Goal: Task Accomplishment & Management: Use online tool/utility

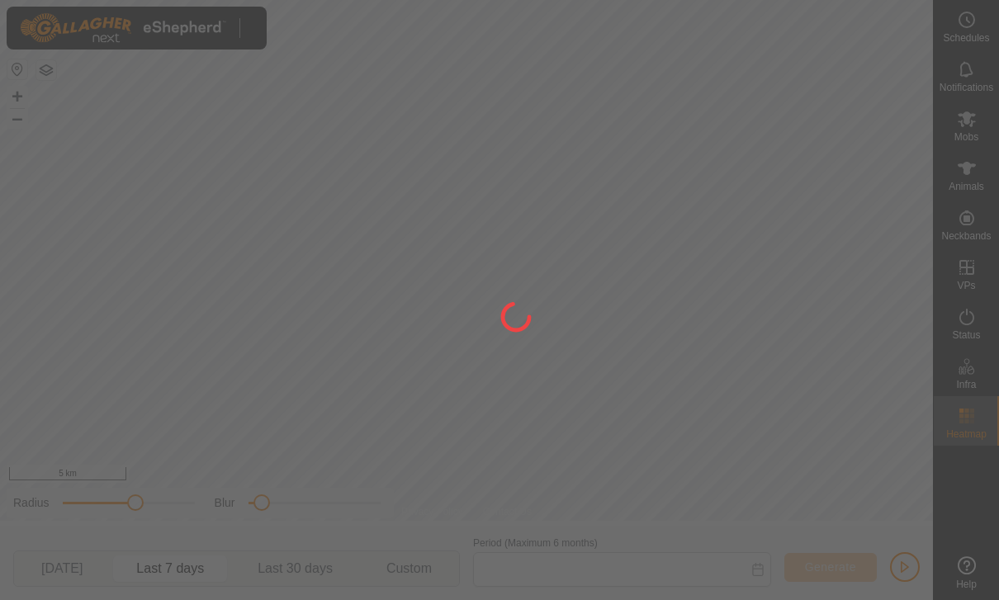
type input "[DATE] - [DATE]"
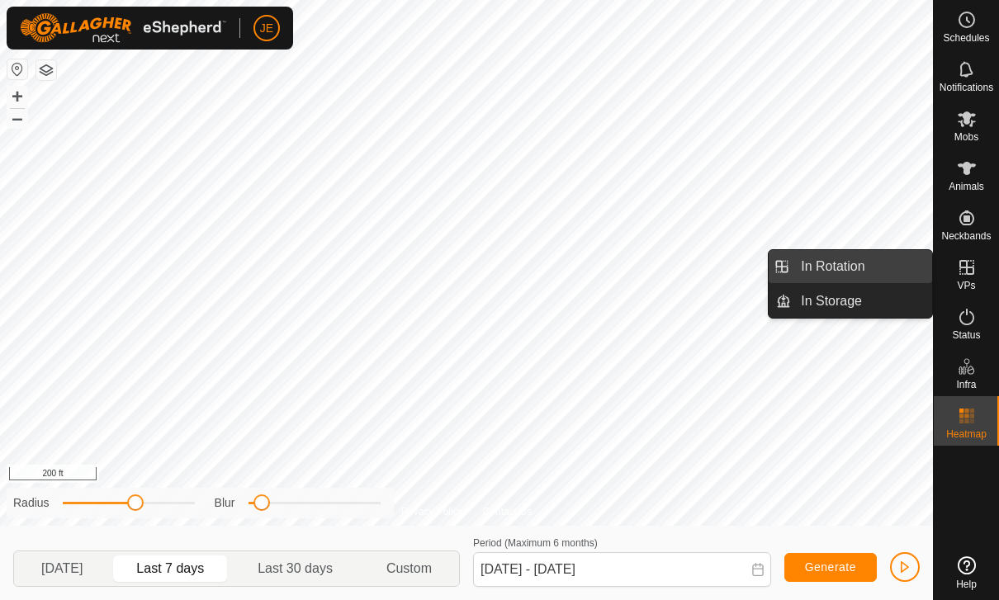
click at [870, 255] on link "In Rotation" at bounding box center [861, 266] width 141 height 33
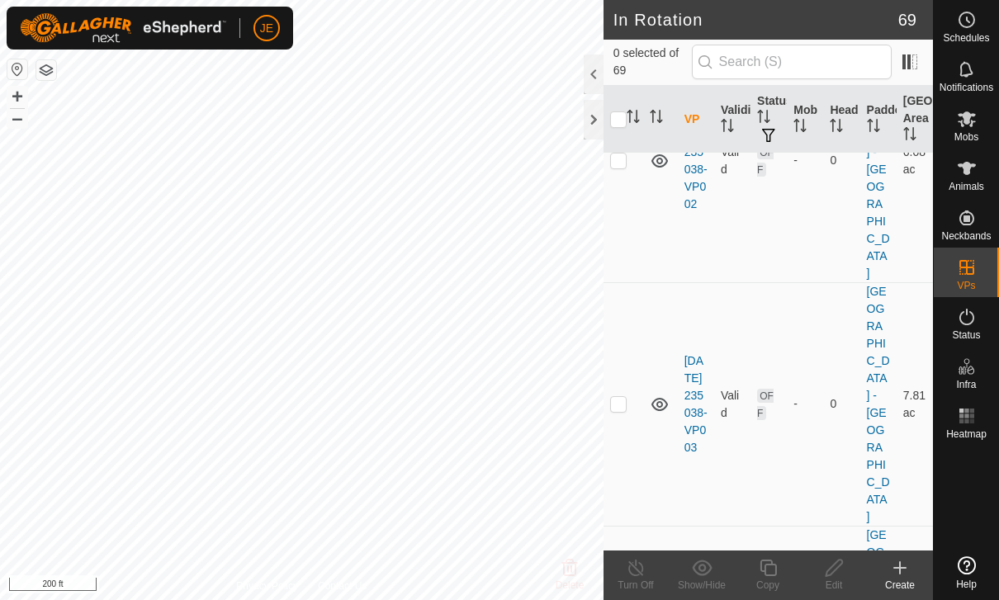
scroll to position [713, 0]
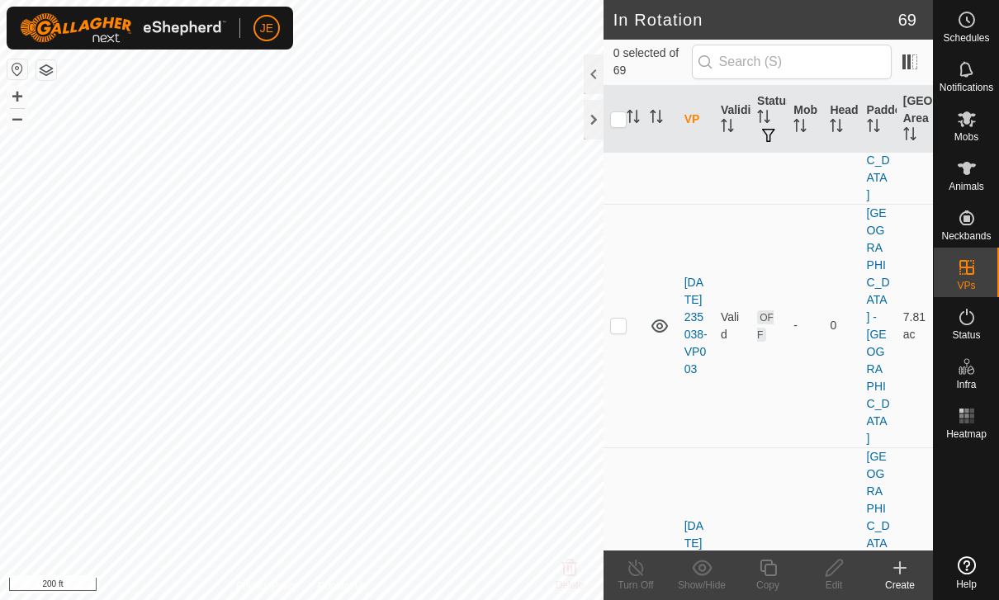
checkbox input "true"
click at [771, 571] on icon at bounding box center [768, 568] width 21 height 20
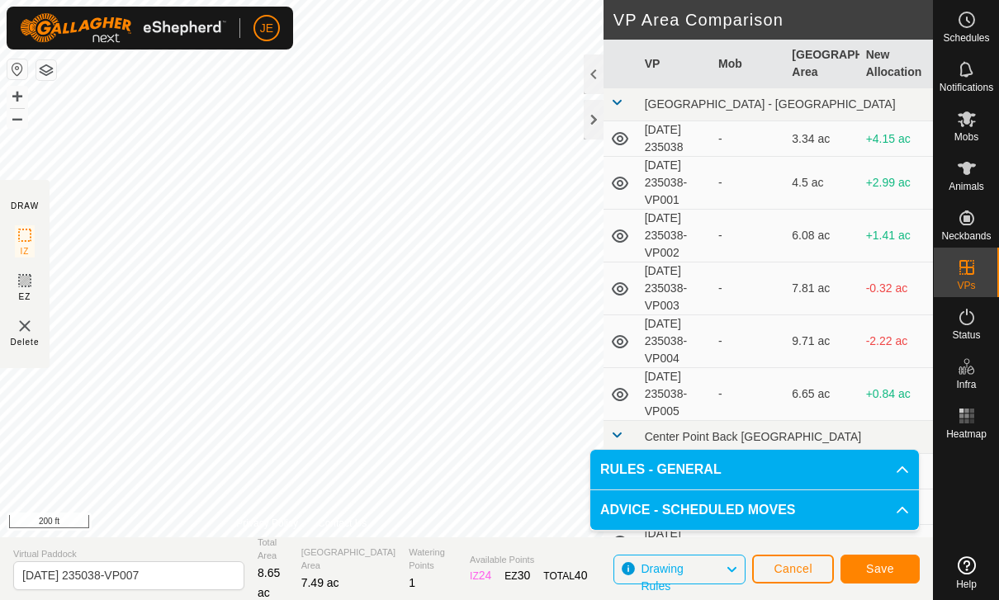
click at [890, 562] on span "Save" at bounding box center [880, 568] width 28 height 13
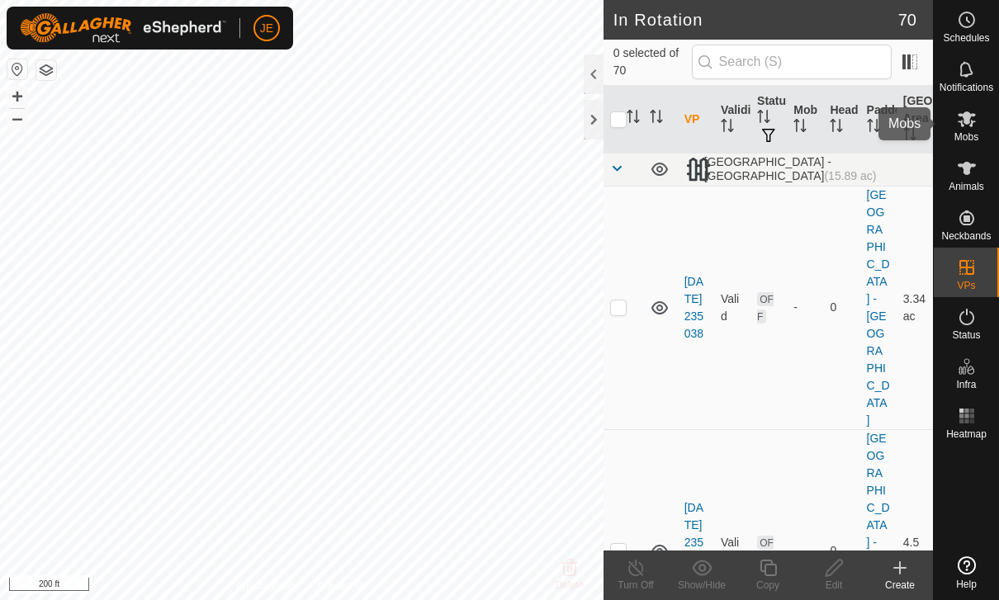
click at [969, 126] on icon at bounding box center [967, 119] width 20 height 20
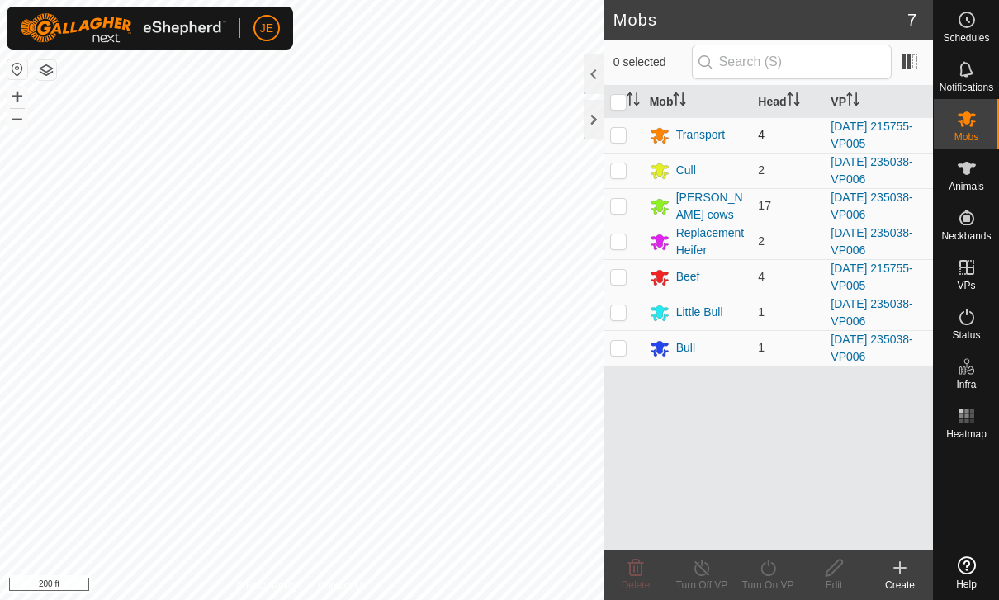
click at [618, 122] on td at bounding box center [624, 135] width 40 height 36
click at [628, 128] on td at bounding box center [624, 135] width 40 height 36
checkbox input "false"
click at [620, 168] on p-checkbox at bounding box center [618, 170] width 17 height 13
checkbox input "true"
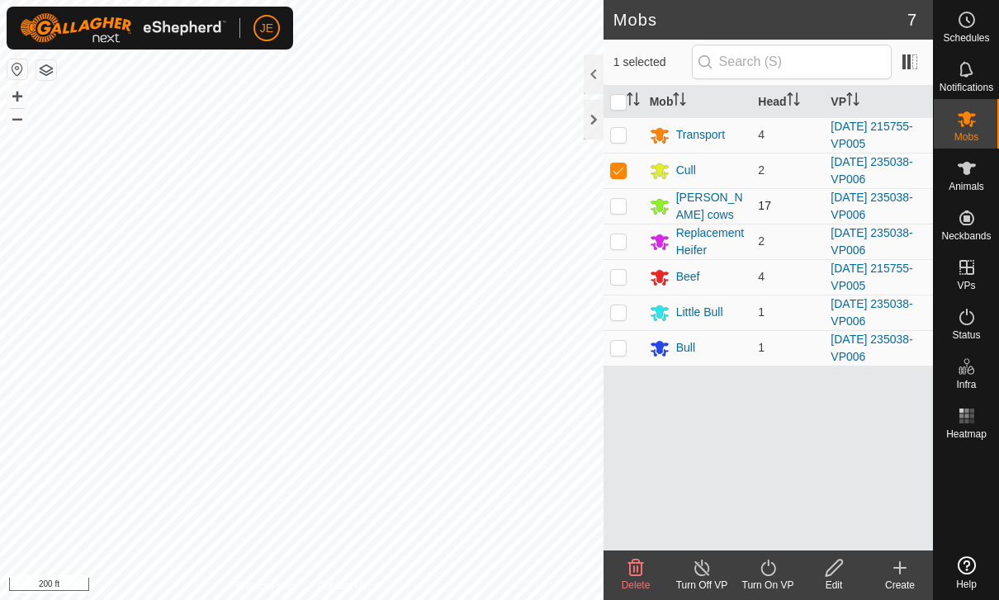
click at [618, 211] on p-checkbox at bounding box center [618, 205] width 17 height 13
checkbox input "true"
click at [626, 240] on p-checkbox at bounding box center [618, 241] width 17 height 13
checkbox input "true"
click at [623, 310] on p-checkbox at bounding box center [618, 312] width 17 height 13
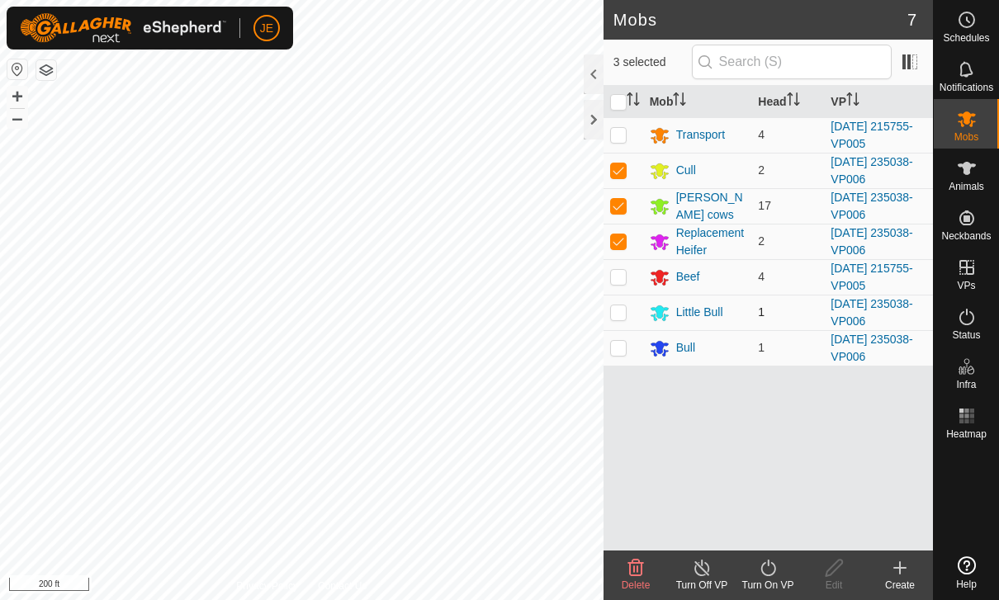
checkbox input "true"
click at [627, 344] on td at bounding box center [624, 348] width 40 height 36
checkbox input "true"
click at [781, 576] on turn-on-svg-icon at bounding box center [768, 568] width 66 height 20
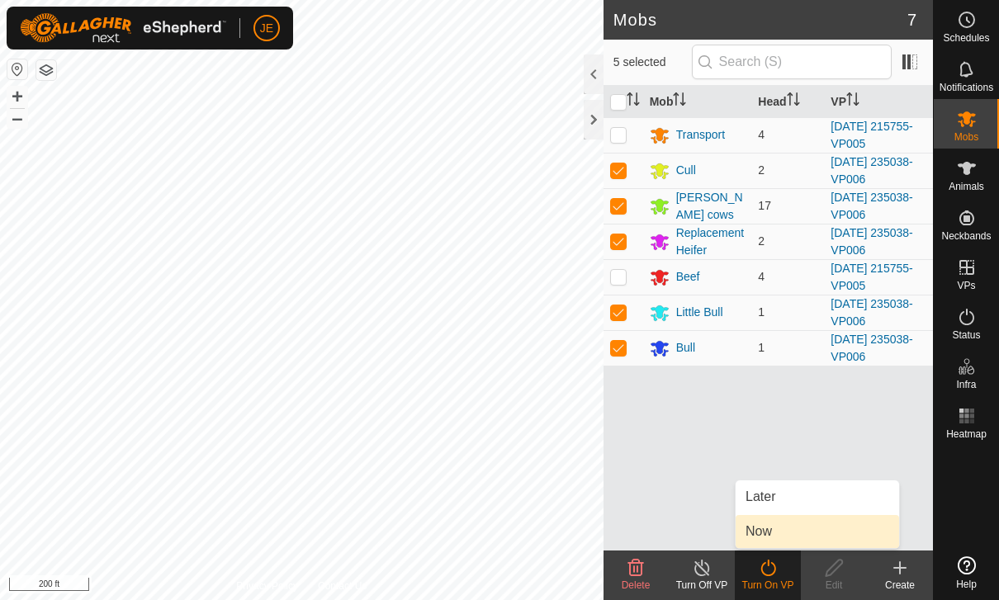
click at [800, 531] on link "Now" at bounding box center [818, 531] width 164 height 33
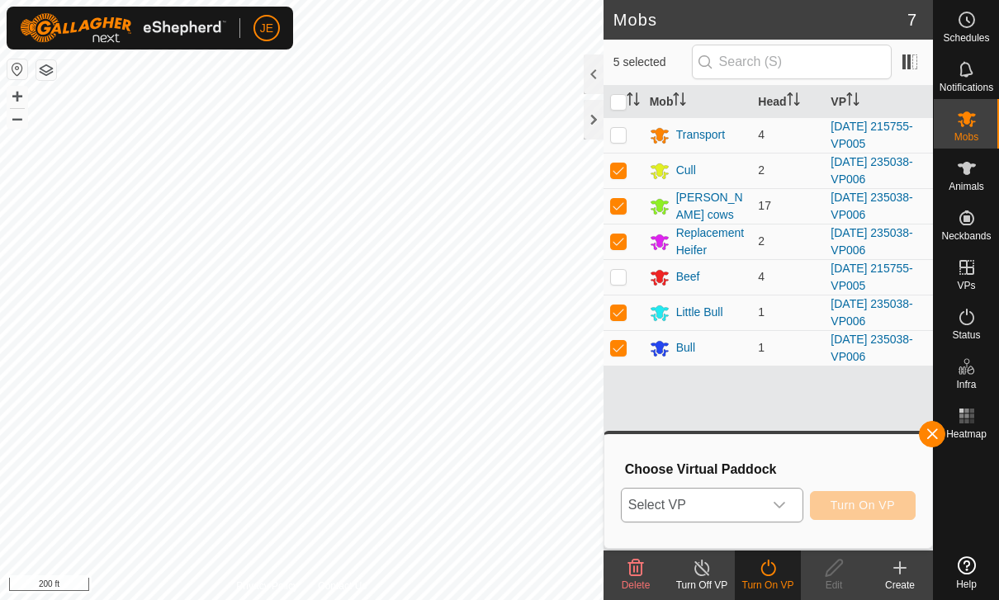
click at [771, 508] on div "dropdown trigger" at bounding box center [779, 505] width 33 height 33
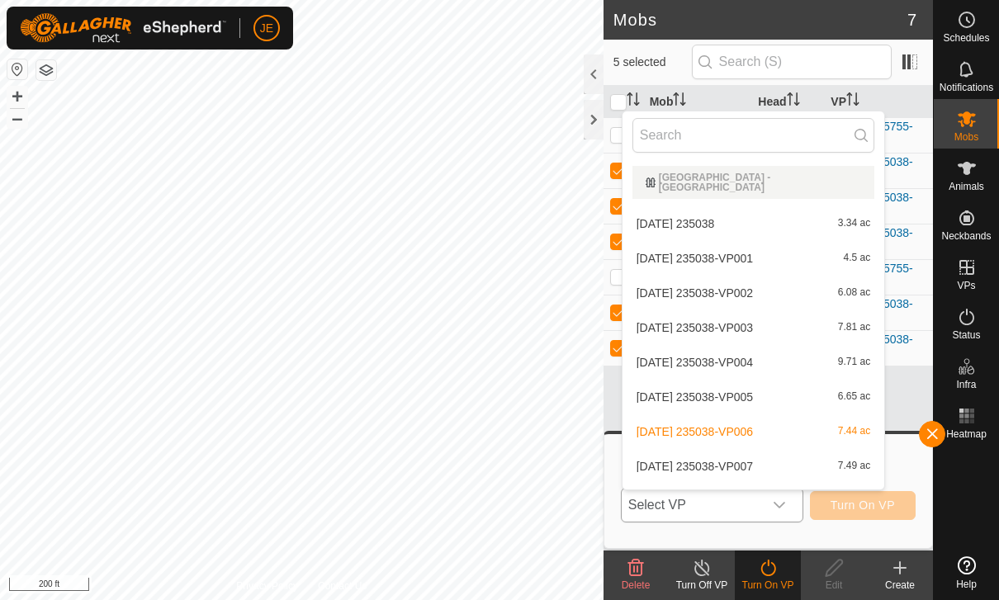
click at [753, 461] on span "[DATE] 235038-VP007" at bounding box center [695, 467] width 116 height 12
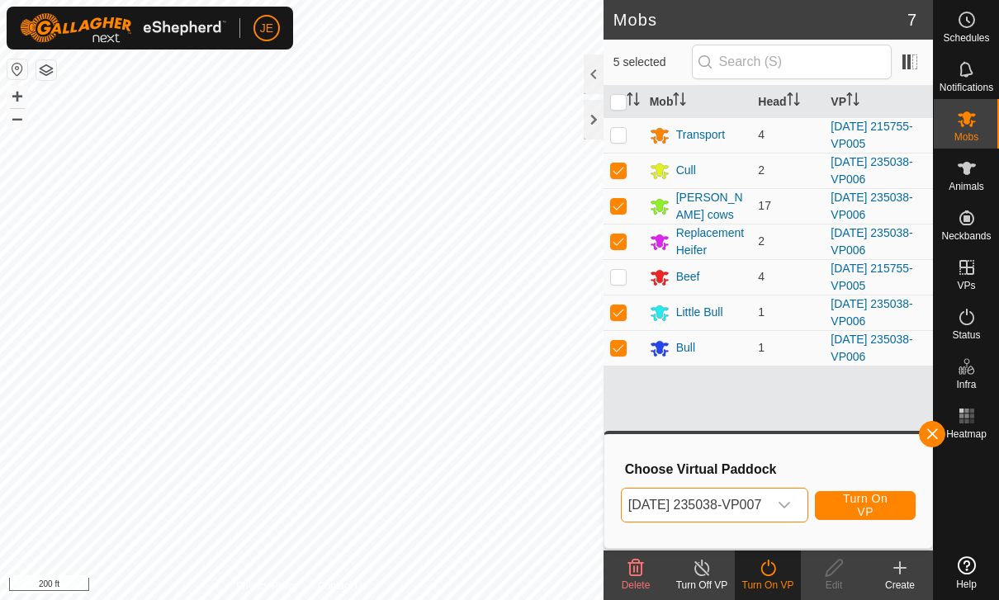
click at [887, 496] on span "Turn On VP" at bounding box center [865, 505] width 59 height 26
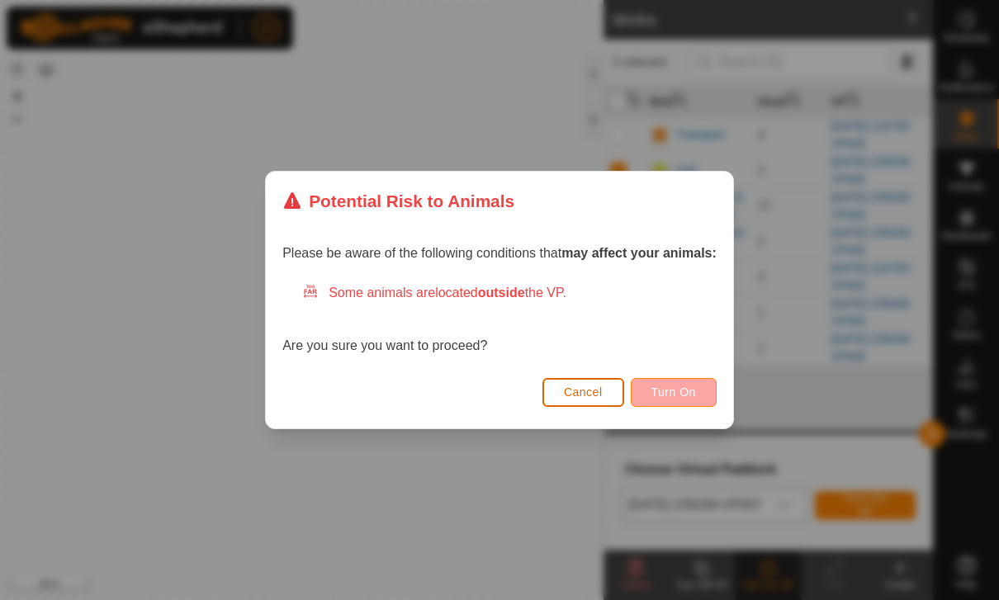
click at [688, 382] on button "Turn On" at bounding box center [674, 392] width 86 height 29
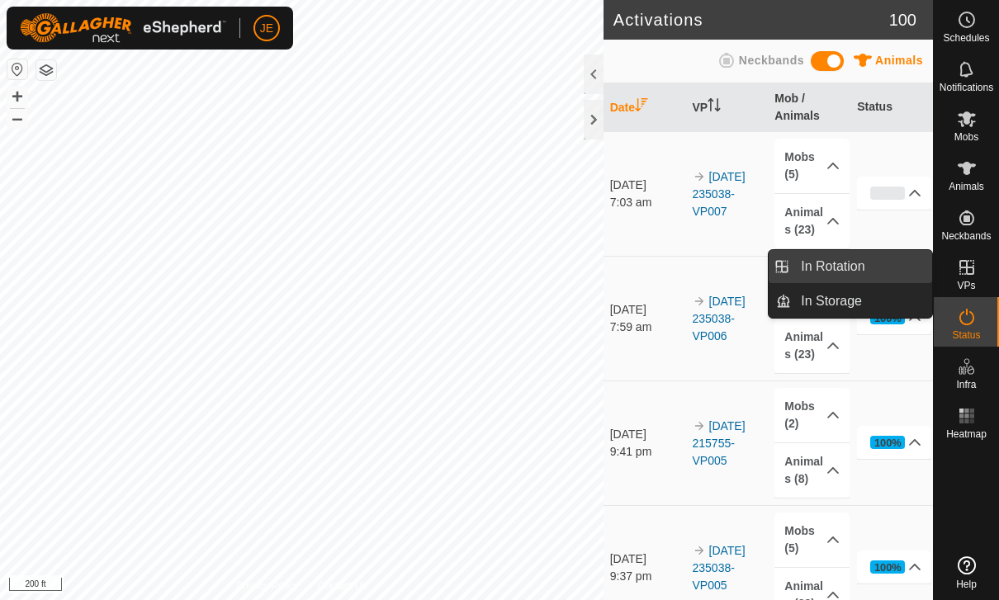
click at [872, 259] on link "In Rotation" at bounding box center [861, 266] width 141 height 33
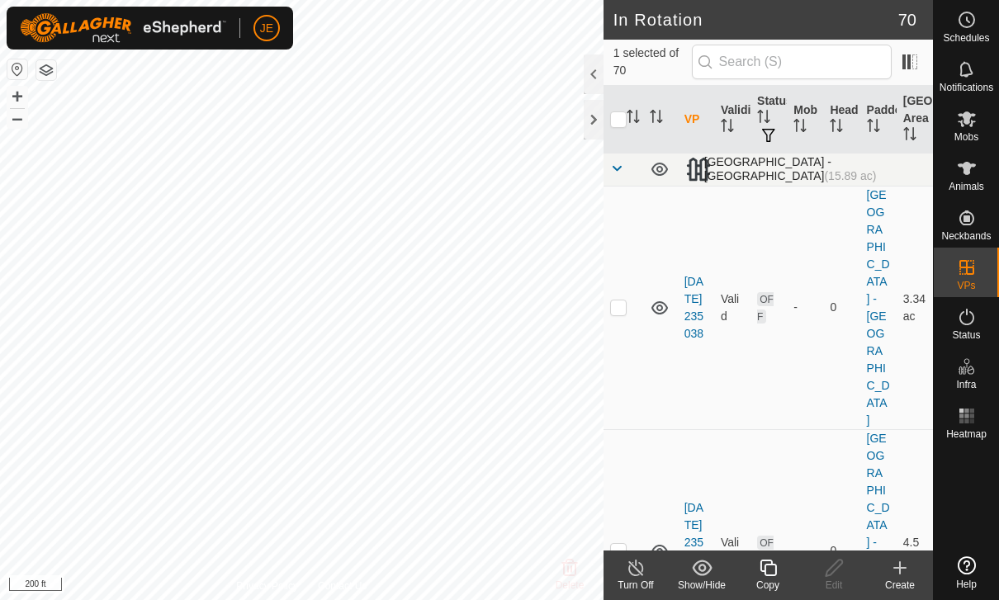
click at [621, 164] on span at bounding box center [616, 168] width 13 height 13
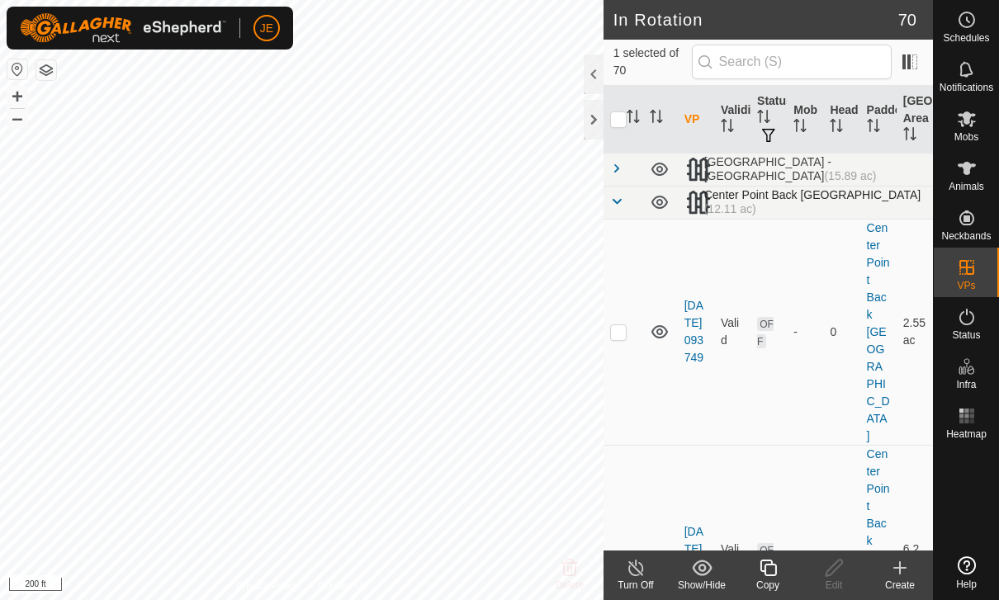
click at [625, 192] on td at bounding box center [624, 202] width 40 height 33
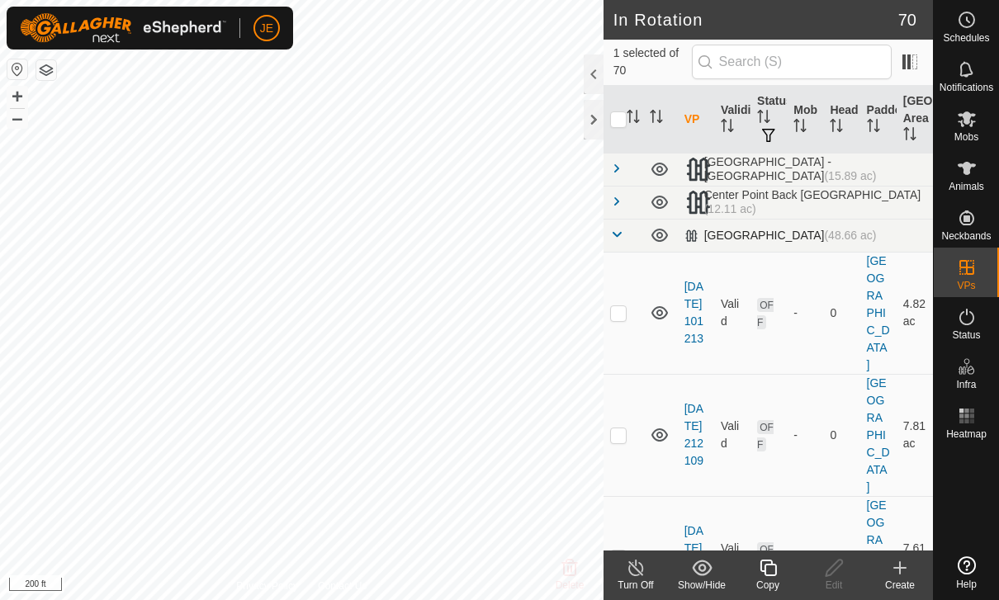
click at [619, 229] on span at bounding box center [616, 234] width 13 height 13
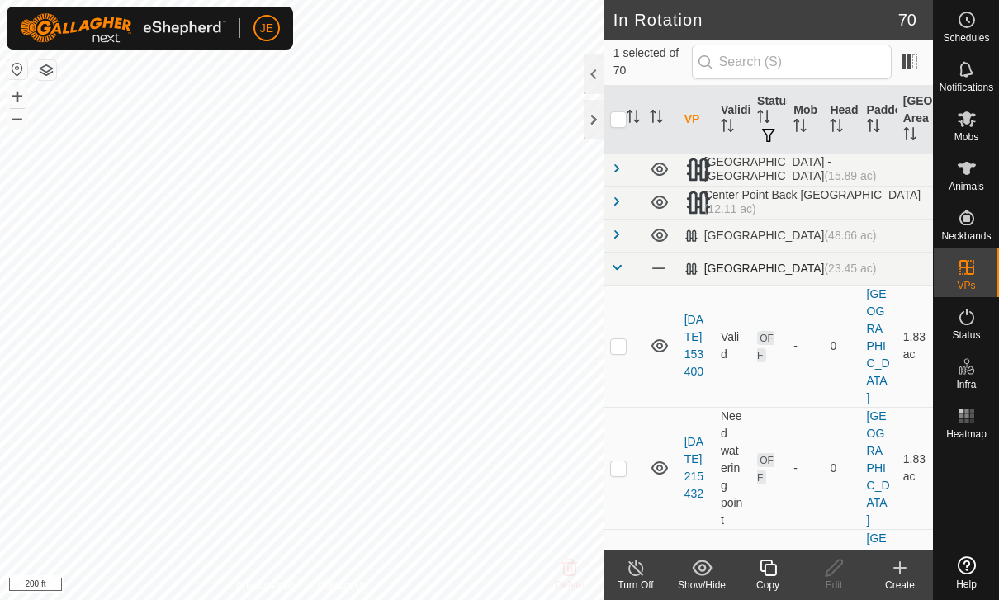
click at [626, 260] on td at bounding box center [624, 268] width 40 height 33
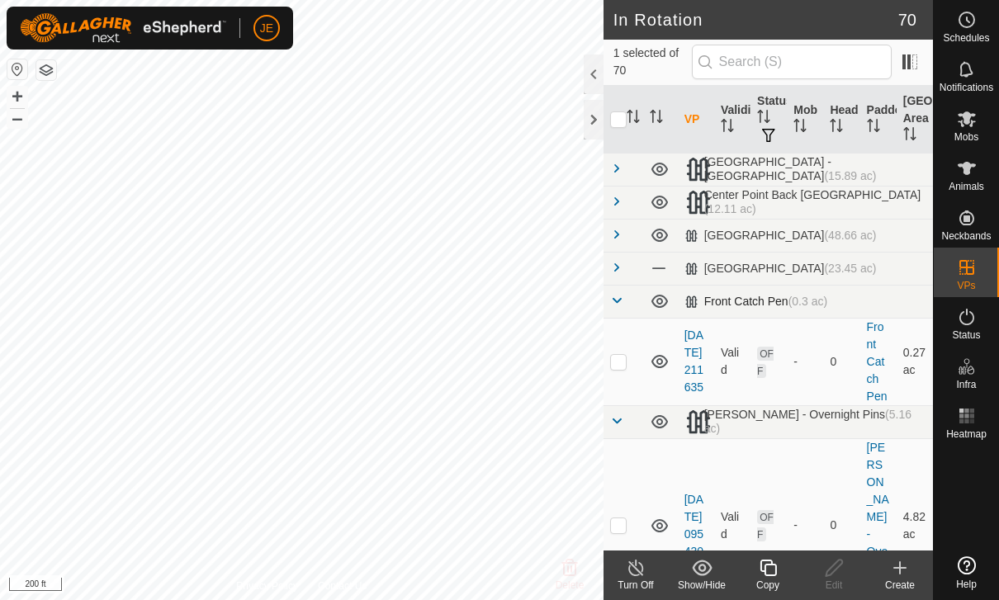
click at [619, 290] on td at bounding box center [624, 301] width 40 height 33
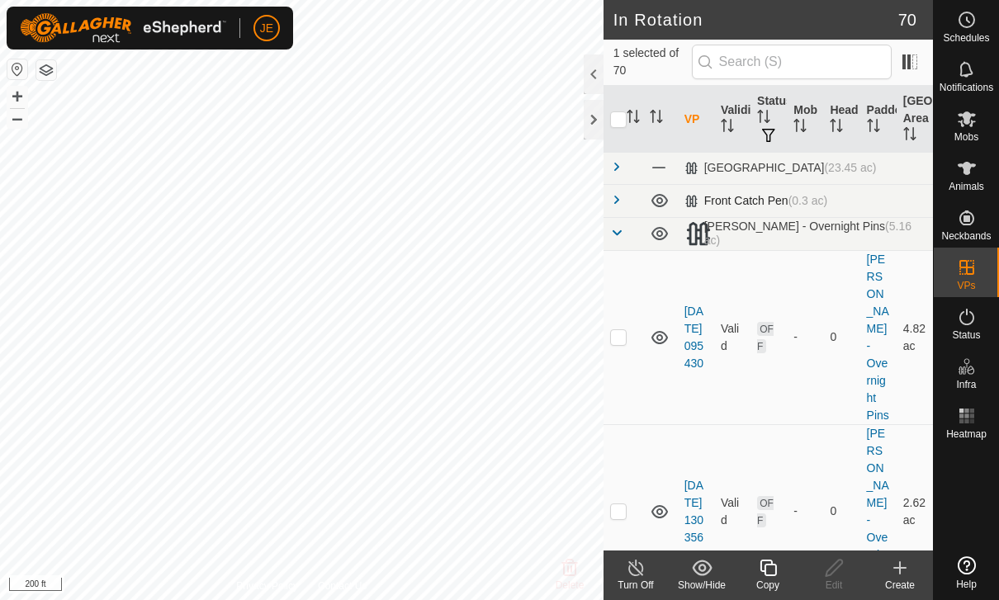
scroll to position [102, 0]
click at [621, 225] on span at bounding box center [616, 231] width 13 height 13
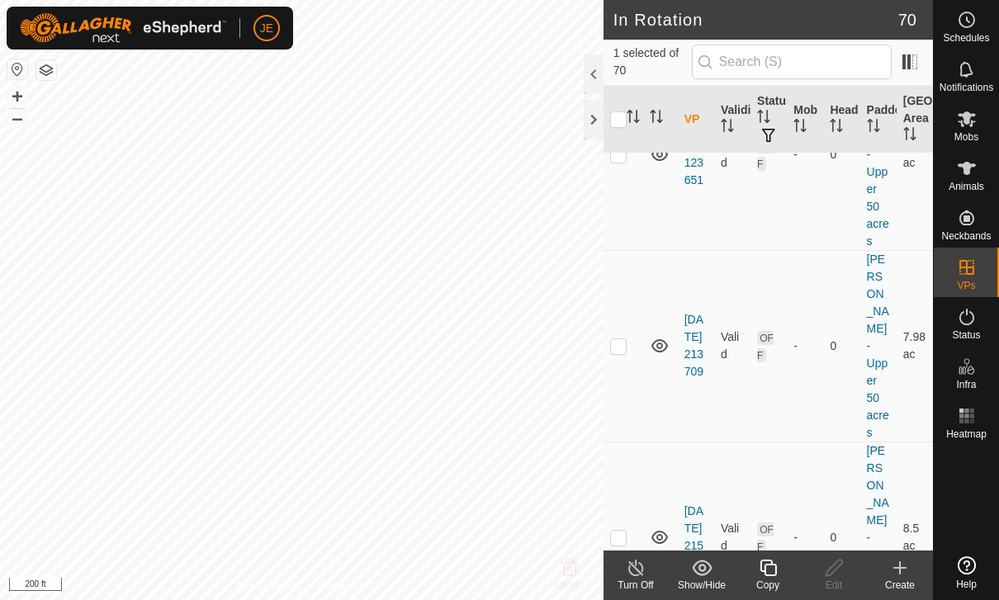
scroll to position [2625, 0]
checkbox input "true"
click at [619, 118] on input "checkbox" at bounding box center [618, 119] width 17 height 17
checkbox input "true"
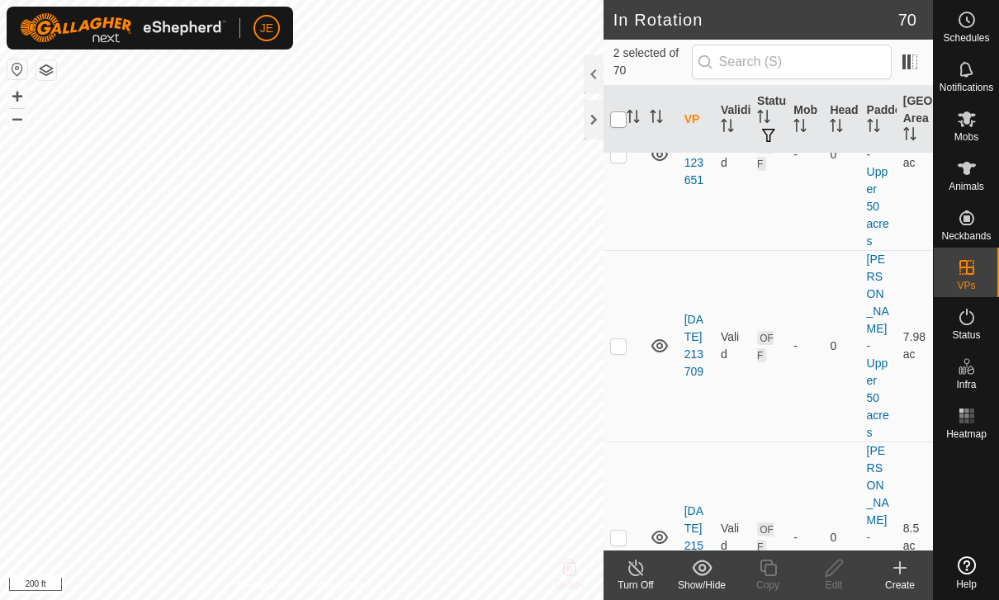
checkbox input "true"
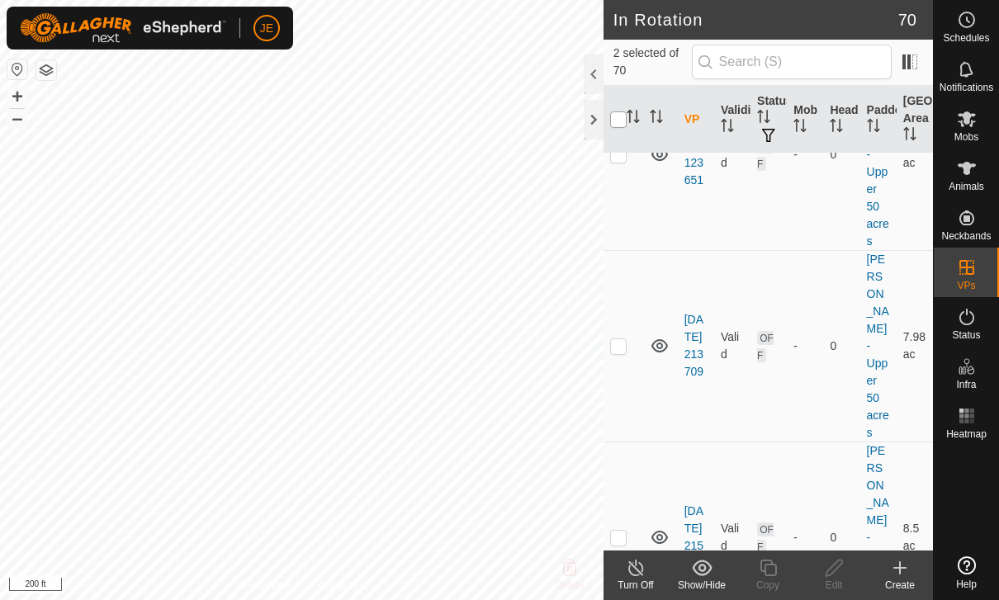
checkbox input "true"
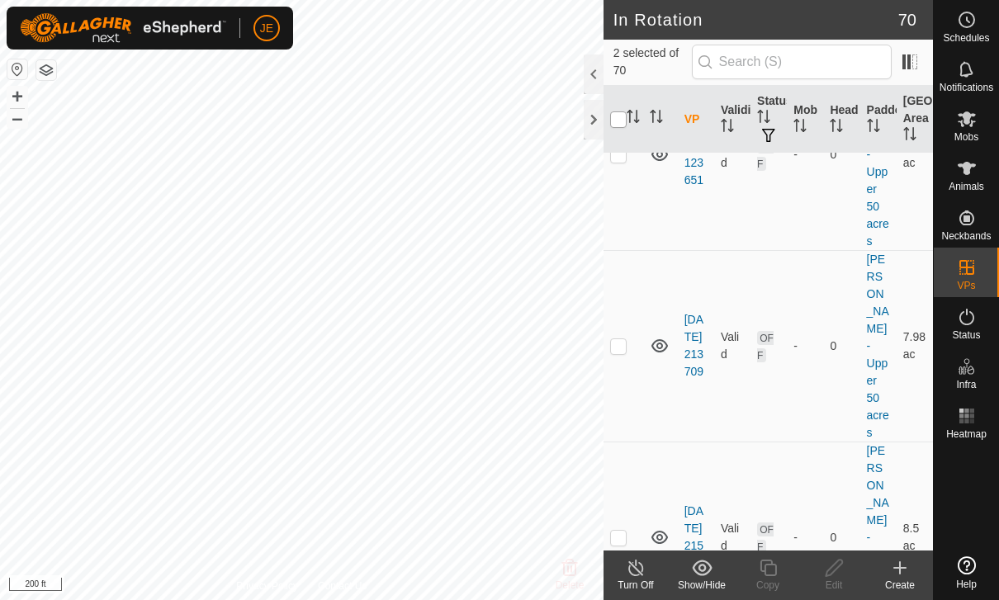
checkbox input "true"
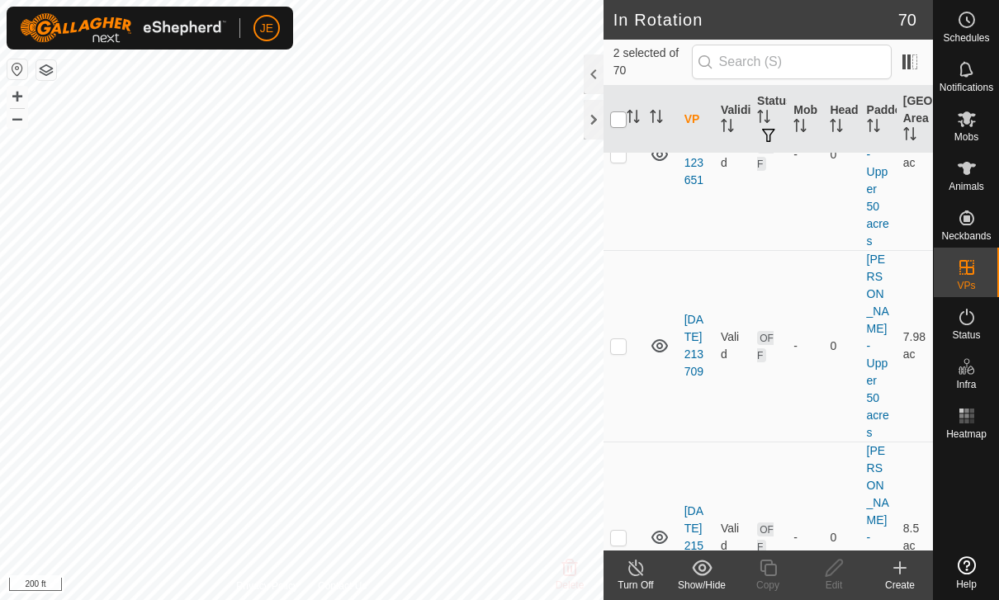
checkbox input "true"
click at [618, 116] on input "checkbox" at bounding box center [618, 119] width 17 height 17
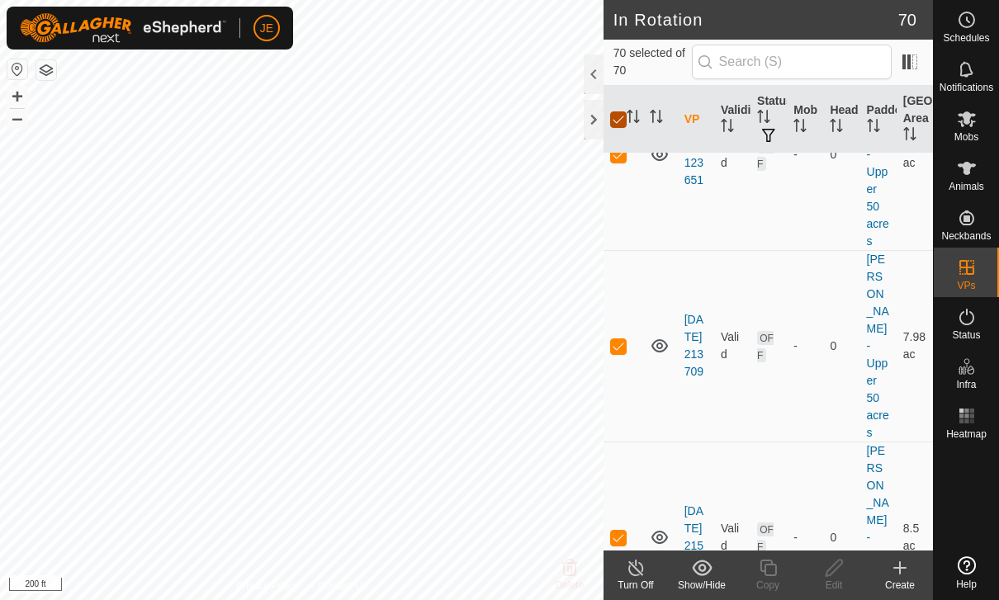
checkbox input "false"
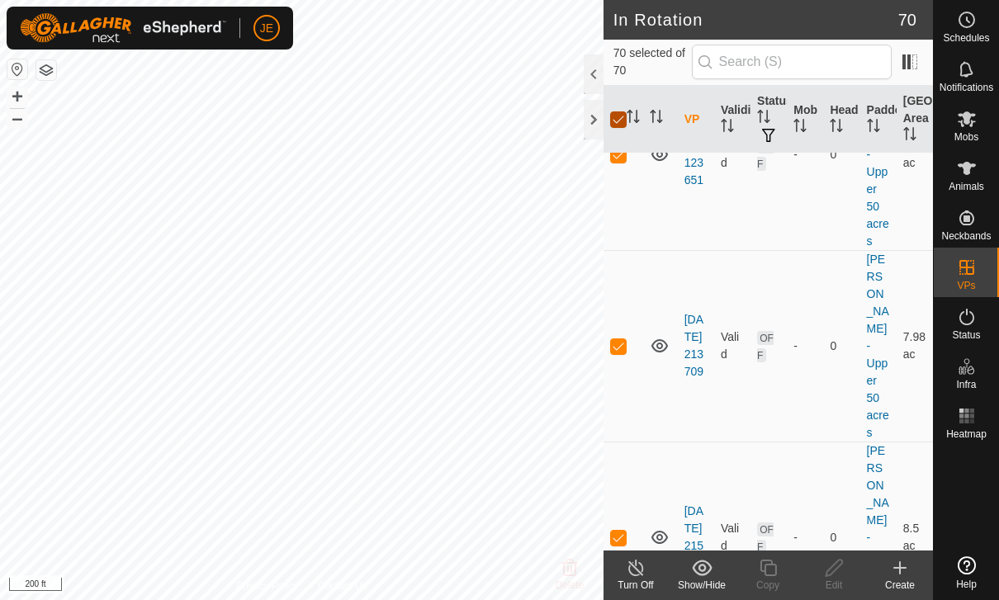
checkbox input "false"
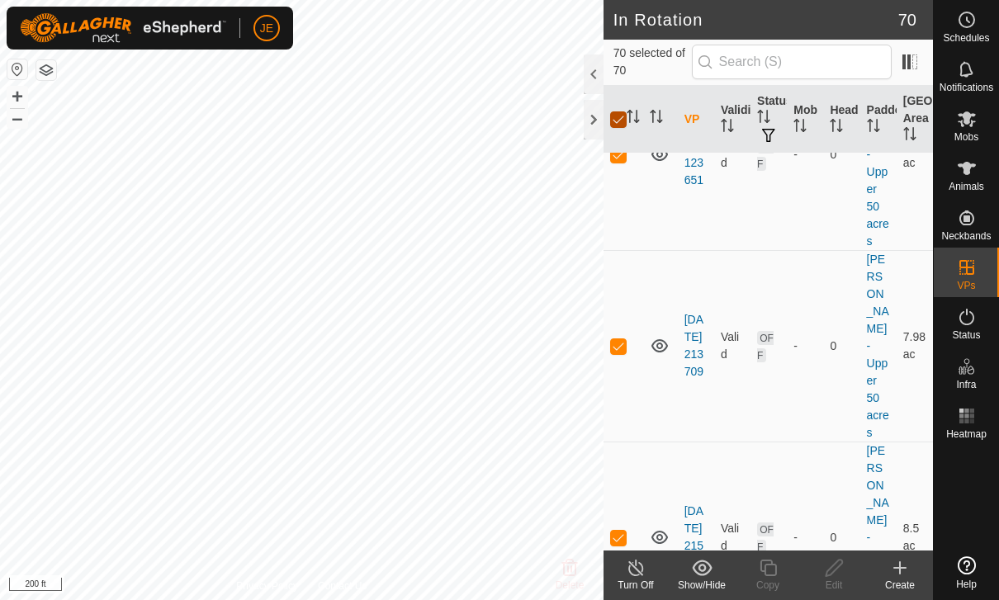
checkbox input "false"
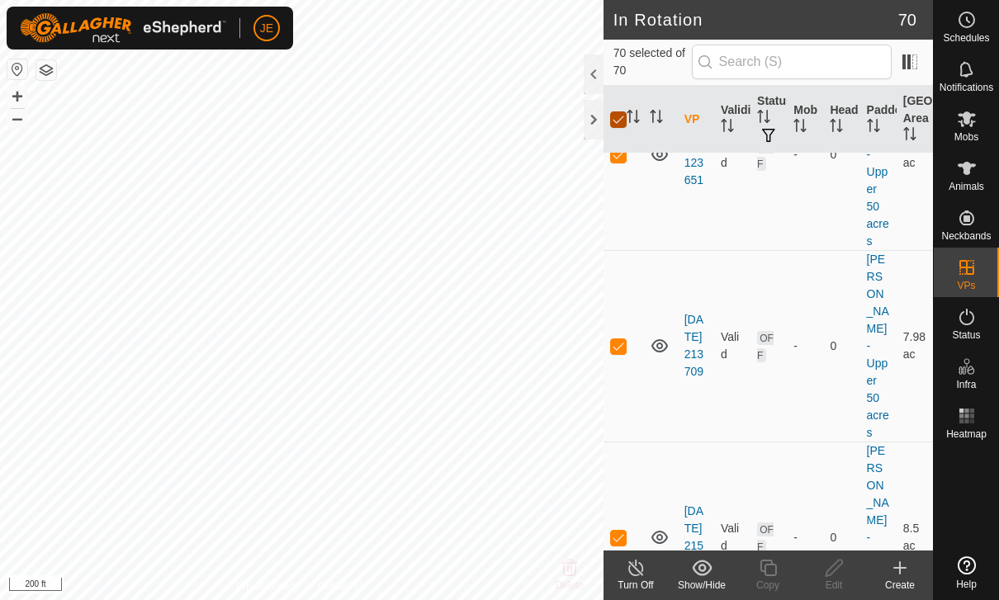
checkbox input "false"
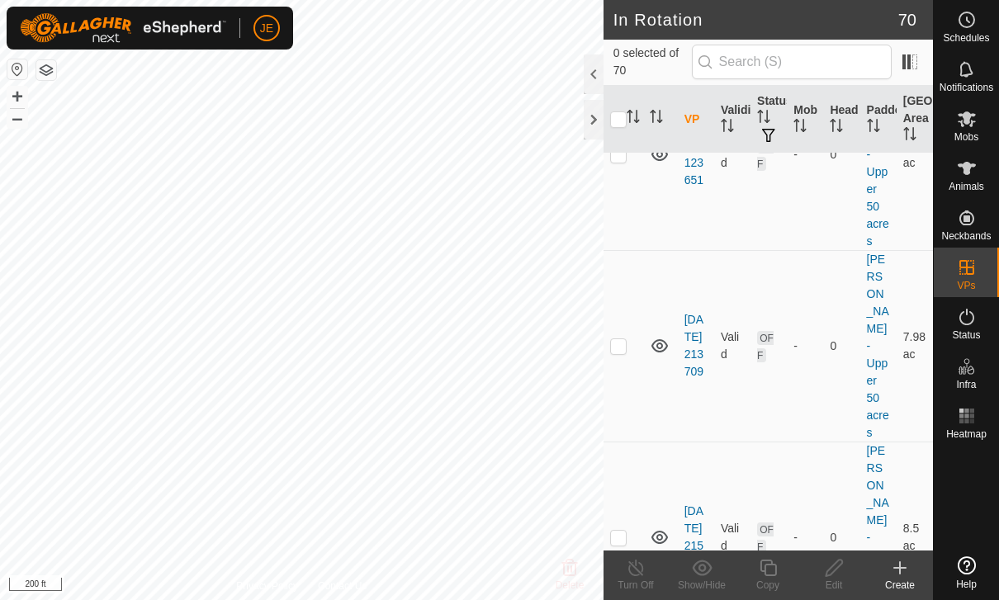
checkbox input "true"
click at [766, 583] on div "Copy" at bounding box center [768, 585] width 66 height 15
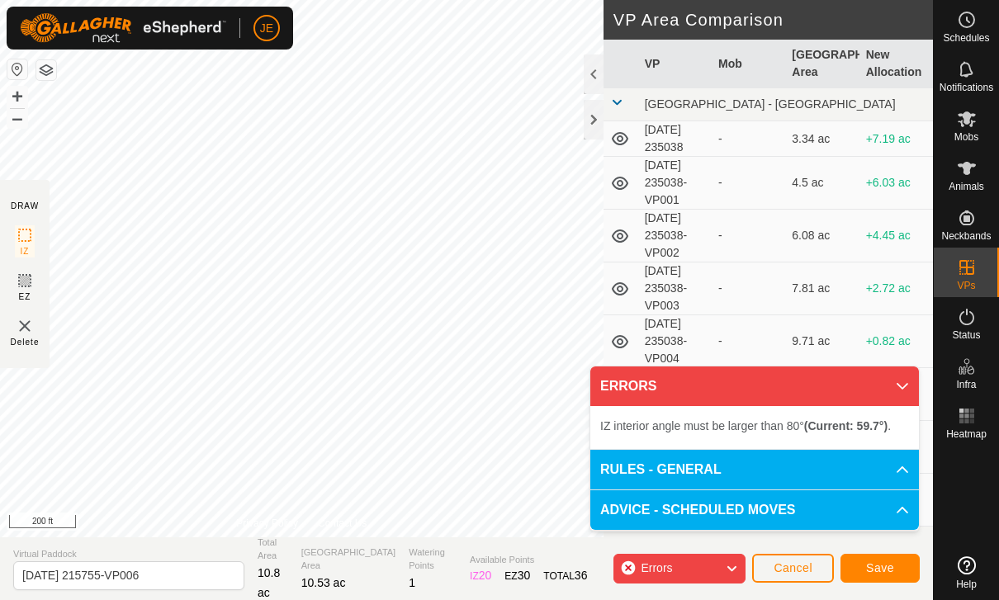
click at [897, 559] on button "Save" at bounding box center [880, 568] width 79 height 29
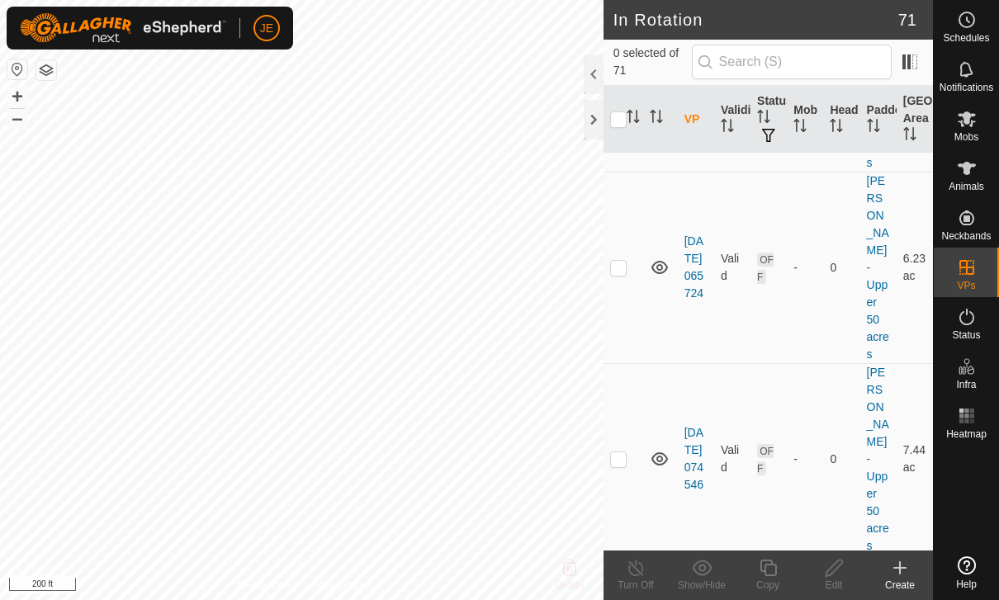
scroll to position [8754, 0]
checkbox input "true"
click at [837, 573] on icon at bounding box center [834, 568] width 21 height 20
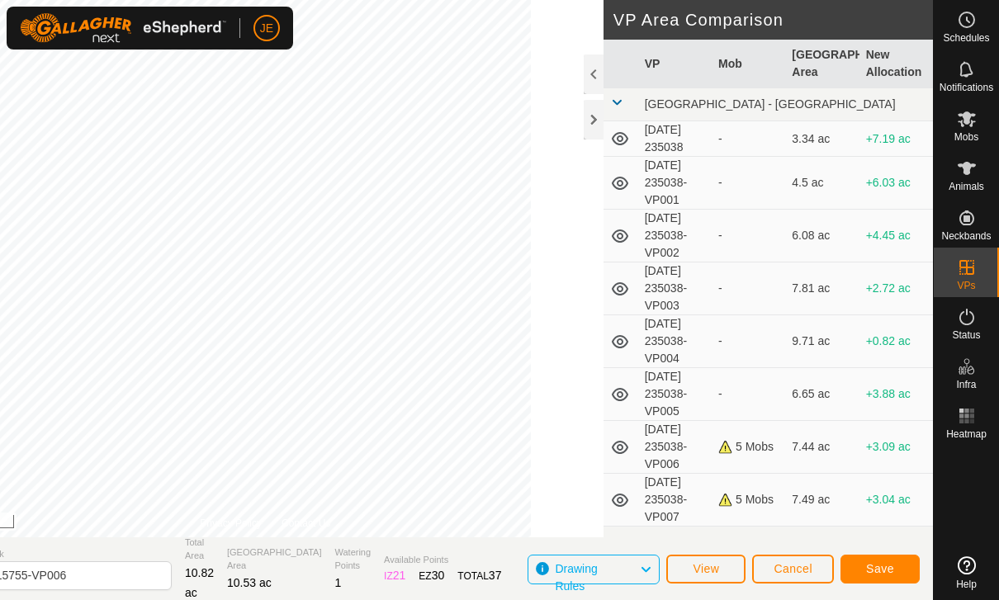
click at [892, 565] on span "Save" at bounding box center [880, 568] width 28 height 13
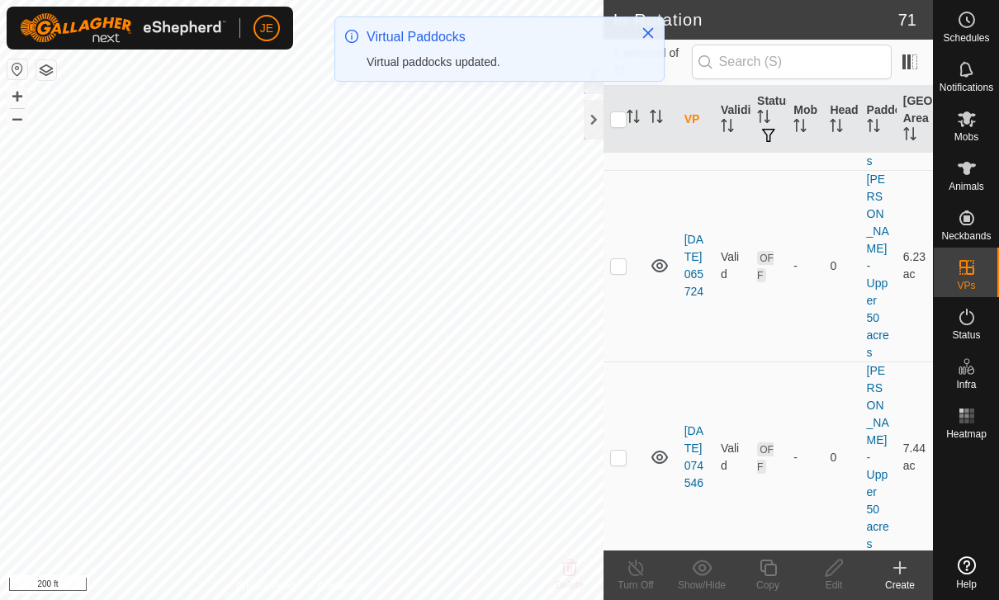
scroll to position [8754, 0]
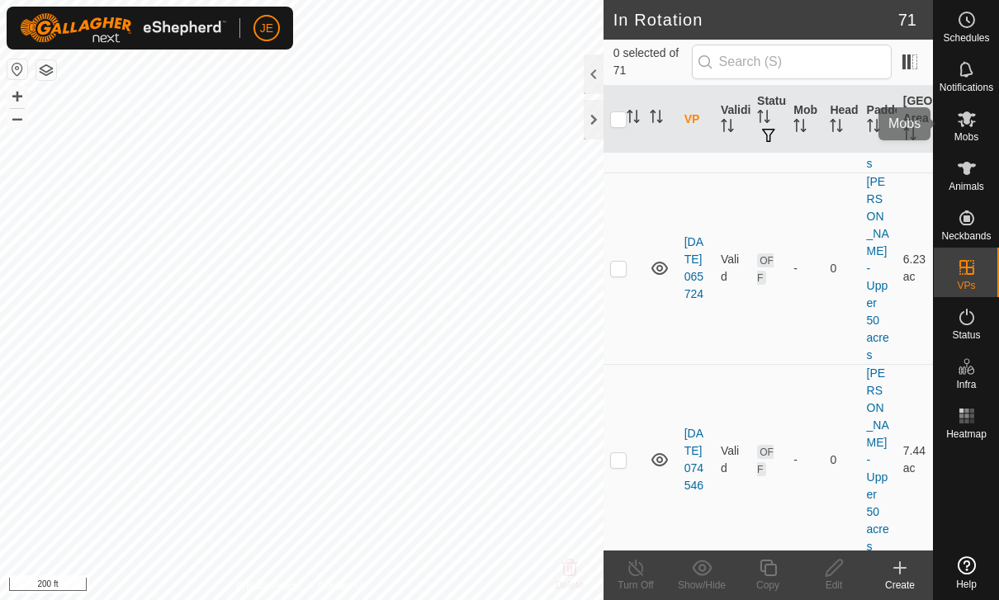
click at [981, 127] on es-mob-svg-icon at bounding box center [967, 119] width 30 height 26
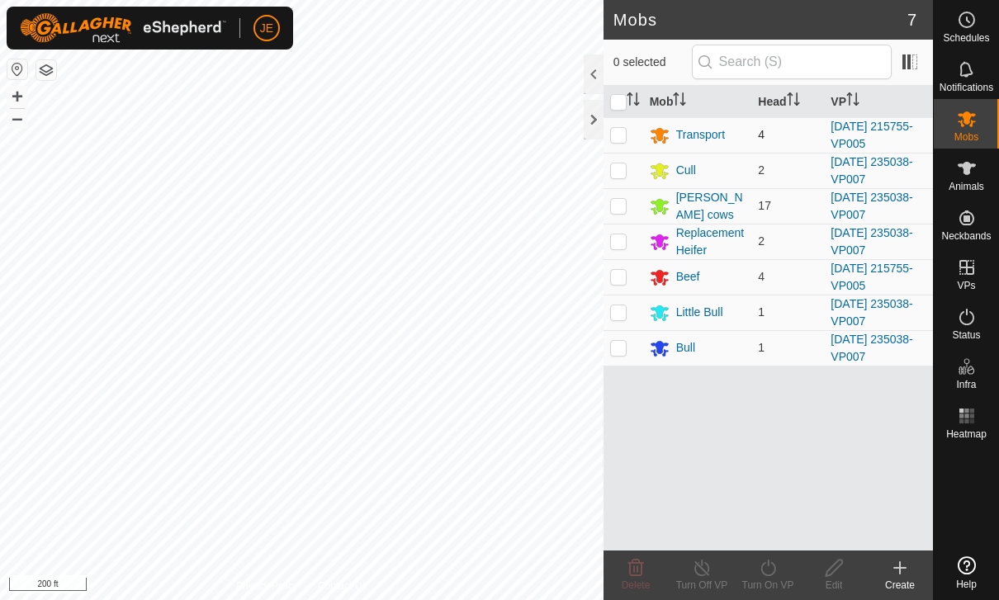
click at [628, 130] on td at bounding box center [624, 135] width 40 height 36
checkbox input "true"
click at [620, 278] on p-checkbox at bounding box center [618, 276] width 17 height 13
checkbox input "true"
click at [712, 571] on icon at bounding box center [702, 568] width 21 height 20
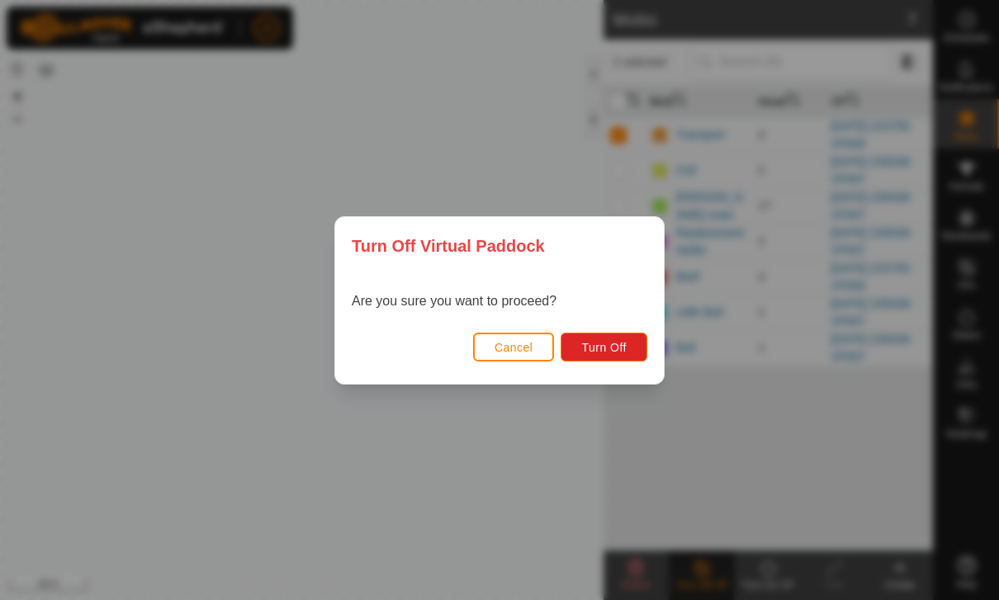
click at [510, 343] on span "Cancel" at bounding box center [514, 347] width 39 height 13
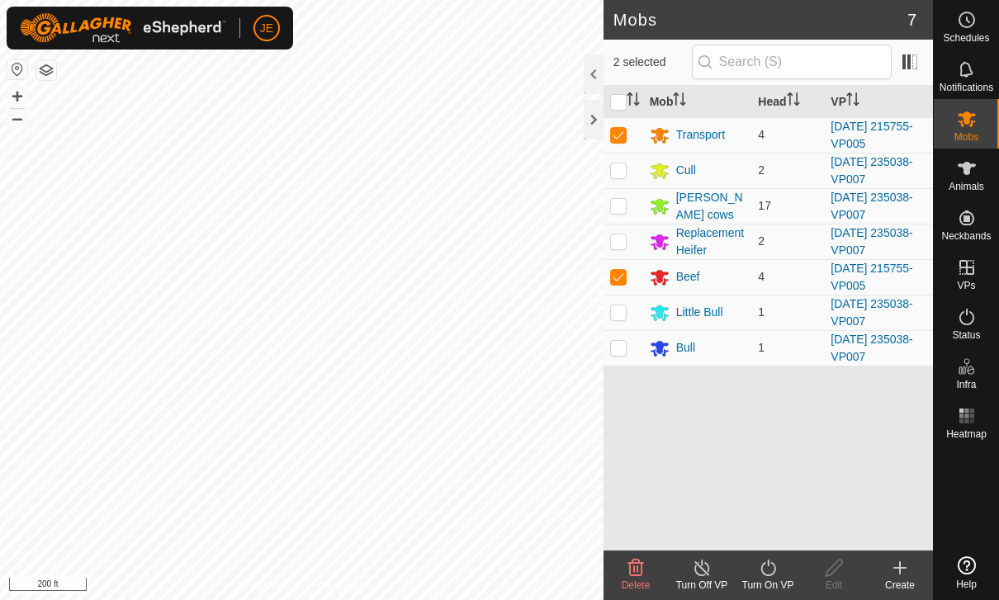
click at [772, 562] on icon at bounding box center [768, 568] width 21 height 20
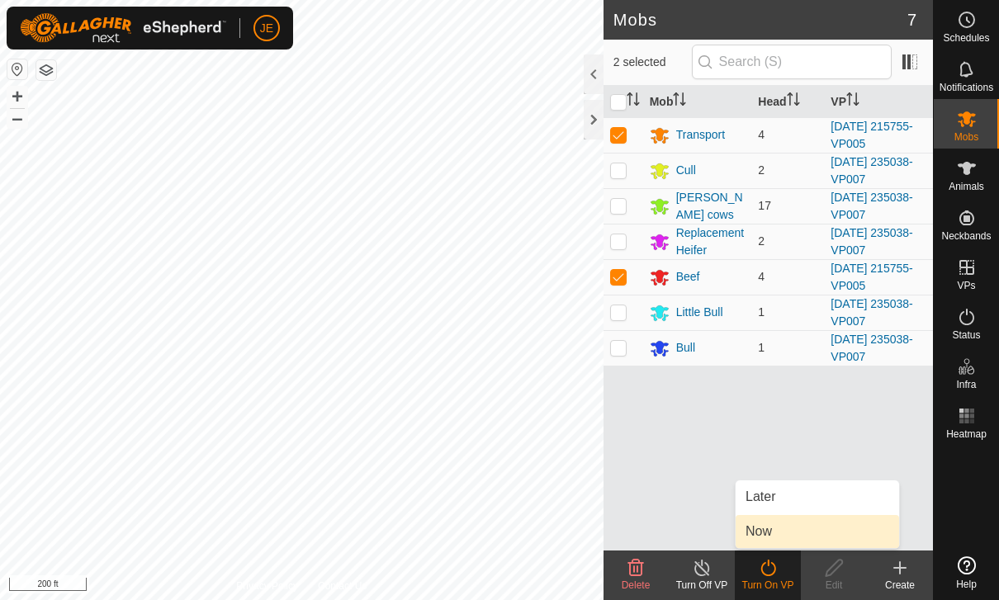
click at [783, 538] on link "Now" at bounding box center [818, 531] width 164 height 33
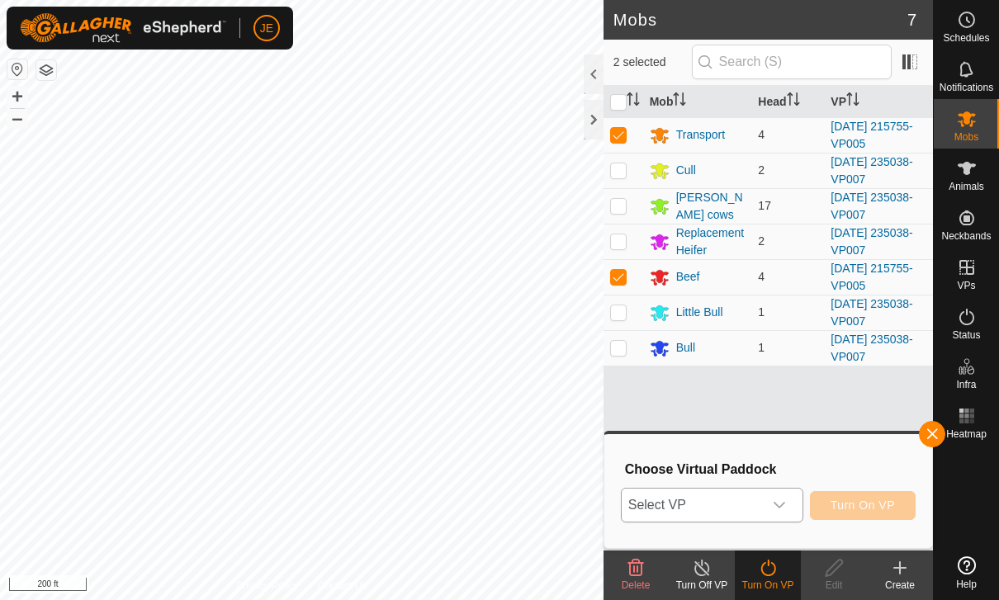
click at [768, 496] on div "dropdown trigger" at bounding box center [779, 505] width 33 height 33
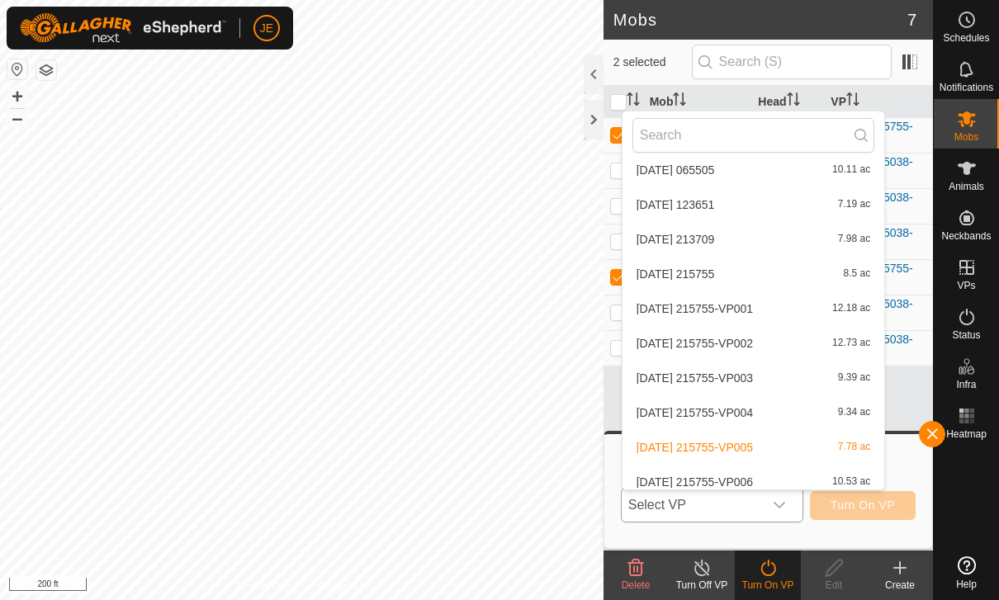
scroll to position [2397, 0]
click at [770, 473] on div "[DATE] 215755-VP006 10.53 ac" at bounding box center [754, 483] width 242 height 20
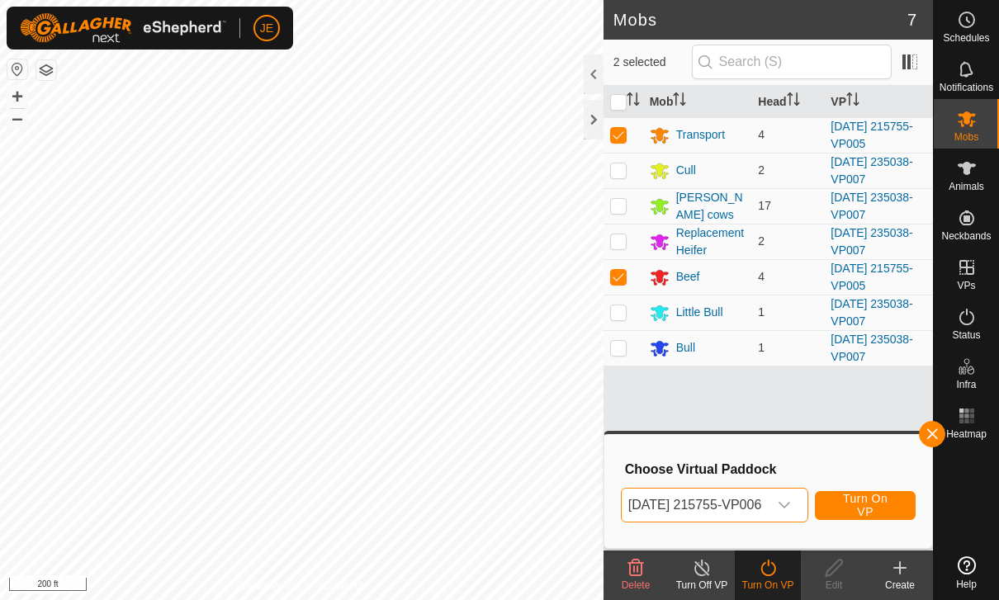
click at [892, 501] on span "Turn On VP" at bounding box center [865, 505] width 59 height 26
